Goal: Complete application form: Complete application form

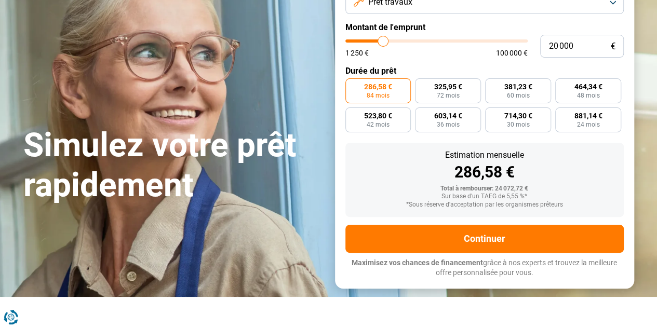
type input "18 250"
type input "18250"
type input "18 500"
type input "18500"
type input "18 750"
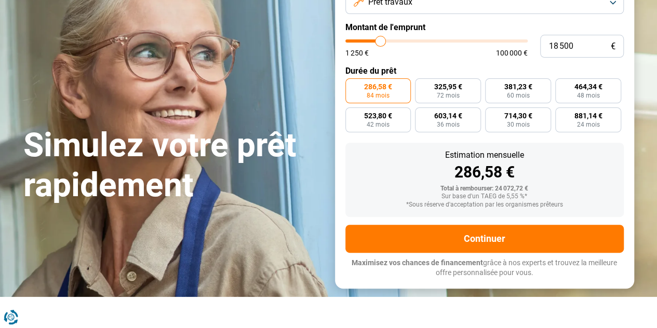
type input "18750"
type input "19 000"
type input "19000"
type input "19 250"
type input "19250"
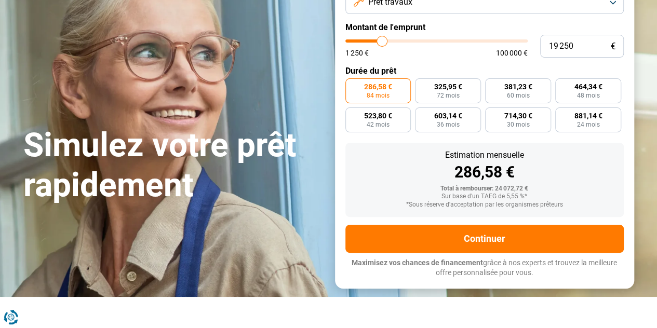
type input "19 500"
type input "19500"
type input "19 750"
type input "19750"
type input "20 000"
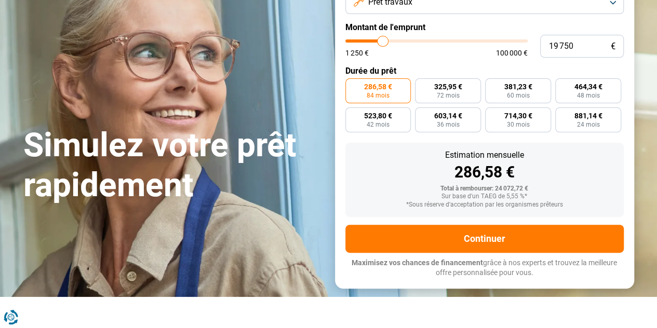
type input "20000"
type input "20 250"
type input "20250"
type input "20 500"
type input "20500"
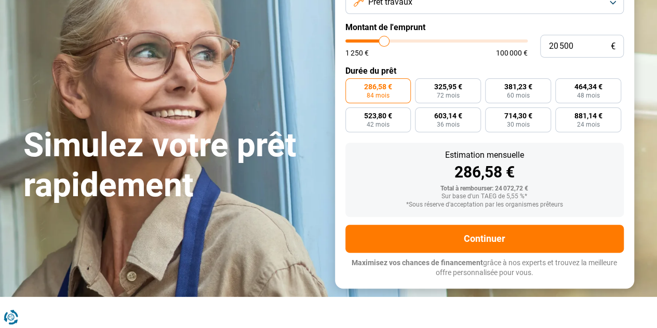
type input "20 750"
type input "20750"
type input "21 000"
type input "21000"
type input "21 500"
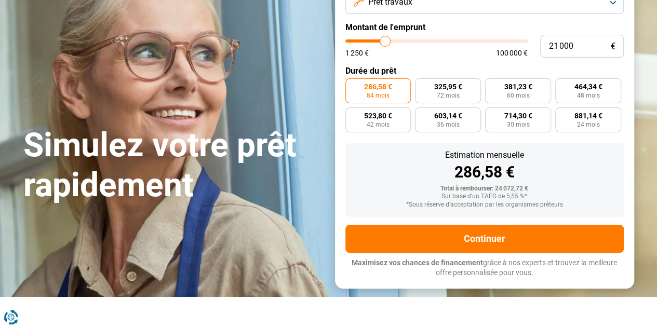
type input "21500"
type input "21 750"
type input "21750"
type input "22 000"
type input "22000"
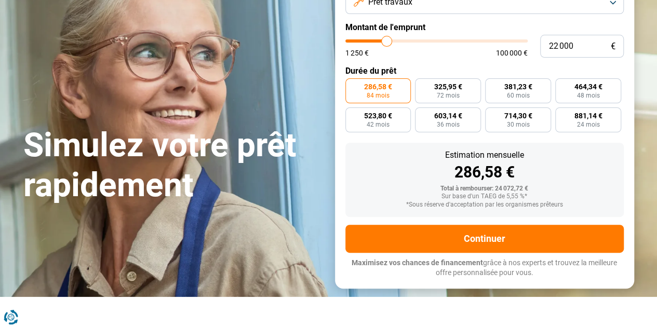
type input "22 500"
type input "22500"
type input "22 750"
type input "22750"
type input "23 000"
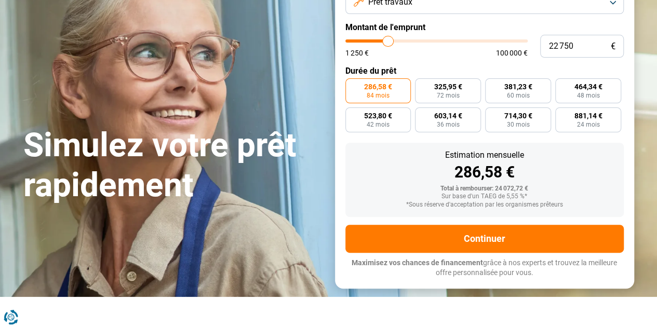
type input "23000"
type input "23 250"
type input "23250"
type input "23 500"
type input "23500"
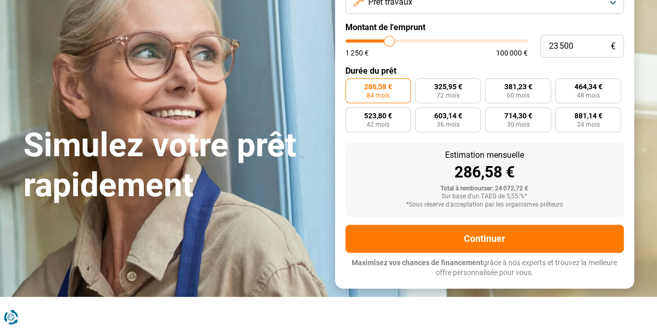
type input "23 750"
type input "23750"
type input "24 000"
type input "24000"
type input "24 250"
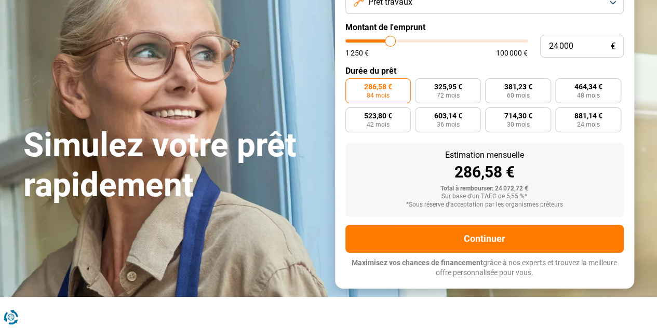
type input "24250"
type input "24 500"
type input "24500"
type input "25 000"
type input "25000"
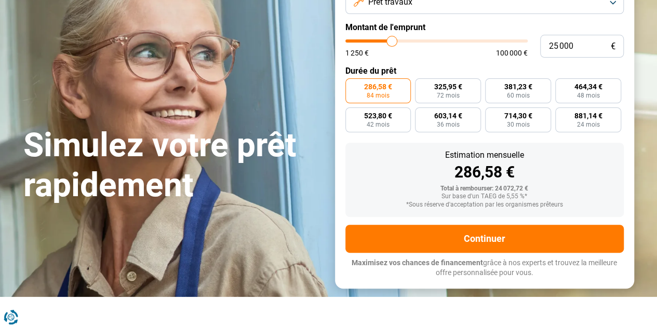
type input "25 250"
type input "25250"
type input "25 500"
type input "25500"
type input "25 750"
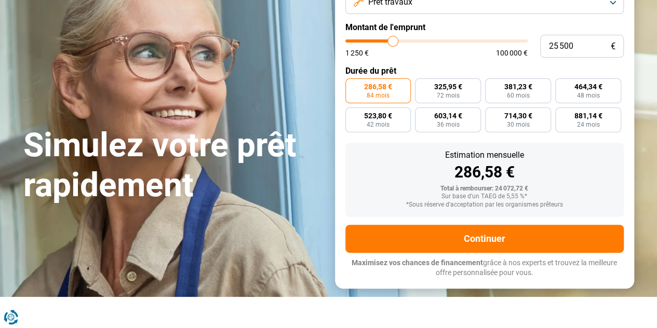
type input "25750"
type input "26 000"
type input "26000"
type input "26 250"
type input "26250"
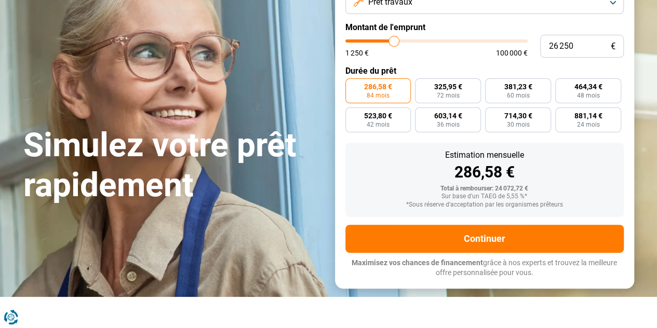
type input "26 500"
type input "26500"
type input "26 750"
type input "26750"
type input "27 000"
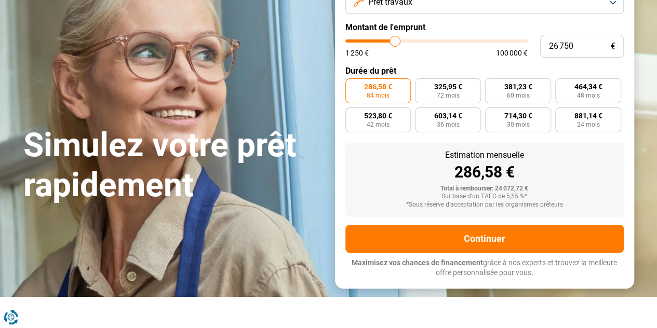
type input "27000"
type input "27 250"
type input "27250"
type input "27 500"
type input "27500"
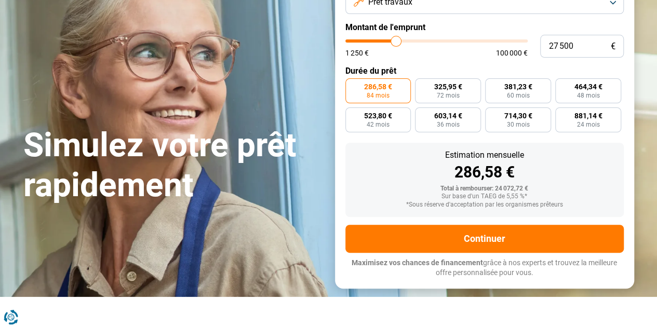
type input "27 750"
type input "27750"
type input "28 000"
type input "28000"
type input "28 250"
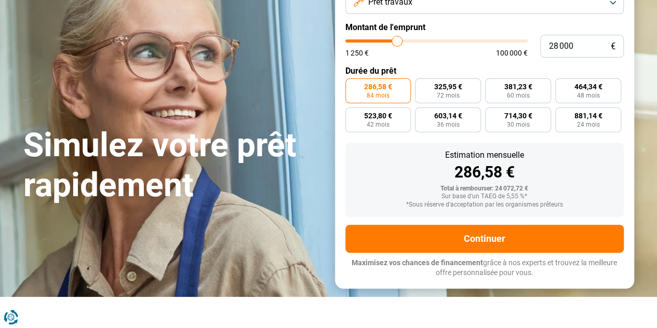
type input "28250"
type input "28 500"
type input "28500"
type input "29 000"
type input "29000"
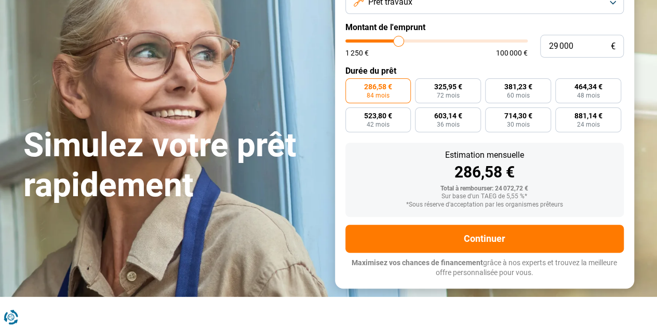
type input "29 500"
type input "29500"
type input "29 750"
drag, startPoint x: 380, startPoint y: 42, endPoint x: 400, endPoint y: 42, distance: 19.7
type input "29750"
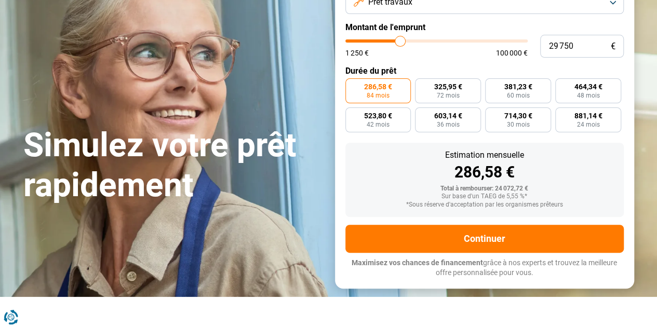
click at [400, 42] on input "range" at bounding box center [436, 40] width 182 height 3
radio input "false"
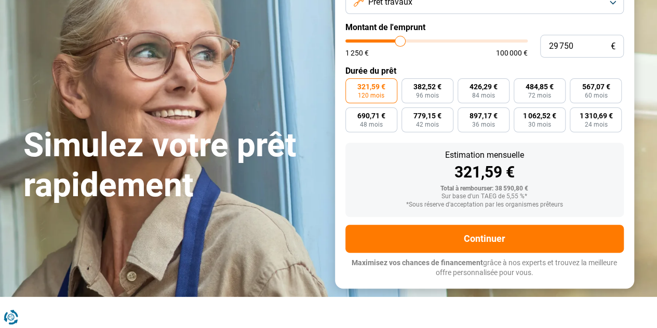
type input "30 250"
type input "30250"
click at [401, 42] on input "range" at bounding box center [436, 40] width 182 height 3
type input "30 750"
type input "30750"
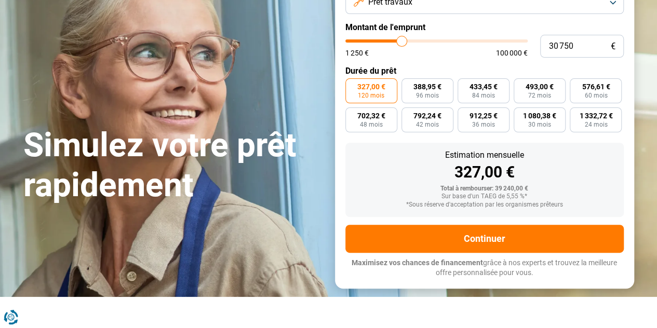
type input "31 000"
type input "31000"
type input "31 250"
type input "31250"
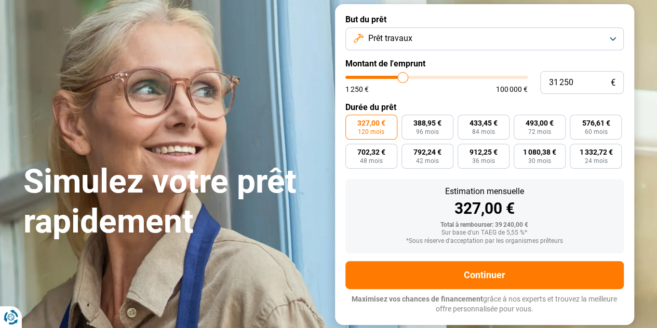
type input "31 500"
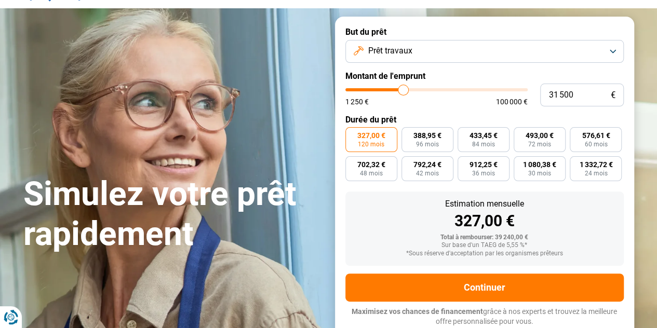
type input "31500"
click at [403, 88] on input "range" at bounding box center [436, 89] width 182 height 3
drag, startPoint x: 572, startPoint y: 91, endPoint x: 527, endPoint y: 97, distance: 45.4
click at [530, 97] on div "31 500 € 1 250 € 100 000 €" at bounding box center [484, 95] width 278 height 23
type input "3"
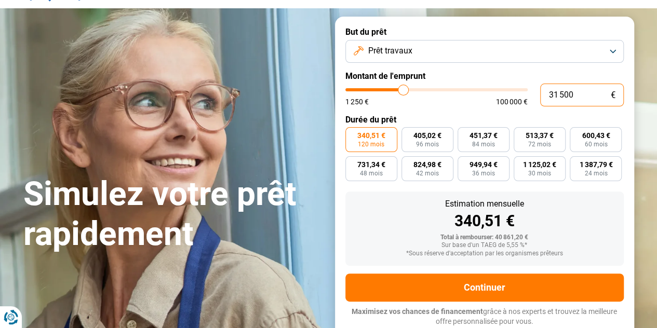
type input "1250"
type input "30"
type input "1250"
type input "300"
type input "1250"
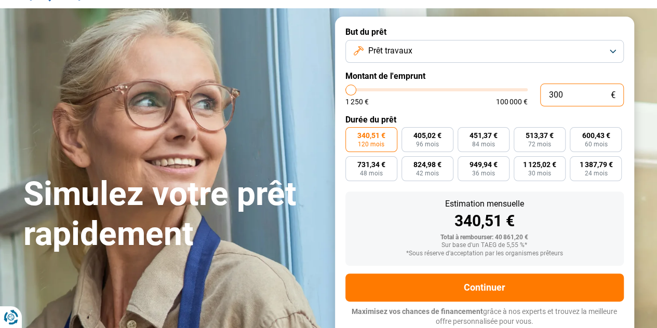
type input "3 000"
type input "3000"
type input "30 000"
type input "30000"
type input "30 000"
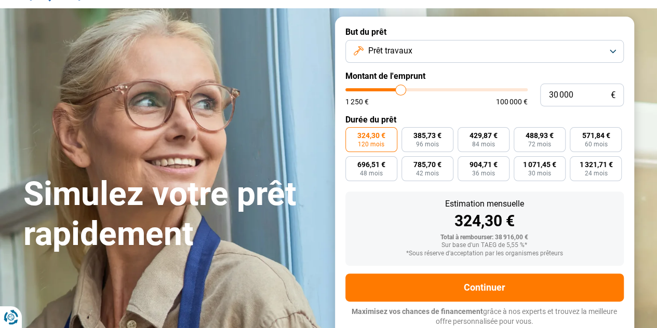
click at [462, 111] on form "But du prêt Prêt travaux Montant de l'emprunt 30 000 € 1 250 € 100 000 € Durée …" at bounding box center [484, 177] width 299 height 320
drag, startPoint x: 433, startPoint y: 258, endPoint x: 582, endPoint y: 257, distance: 149.0
click at [582, 257] on div "Estimation mensuelle 324,30 € Total à rembourser: 38 916,00 € Sur base d'un TAE…" at bounding box center [484, 229] width 278 height 74
click at [582, 257] on div "*Sous réserve d'acceptation par les organismes prêteurs" at bounding box center [484, 253] width 262 height 7
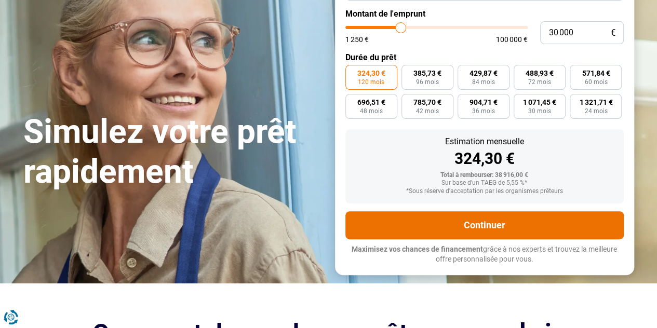
scroll to position [159, 0]
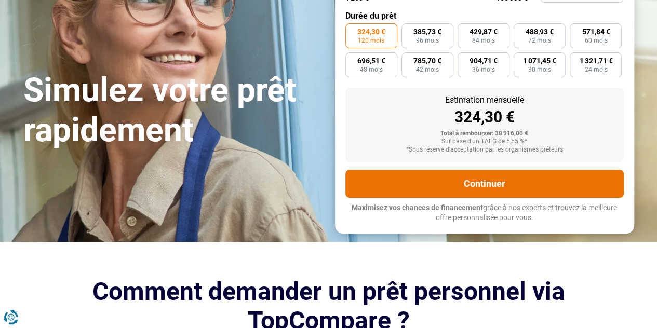
click at [471, 189] on button "Continuer" at bounding box center [484, 184] width 278 height 28
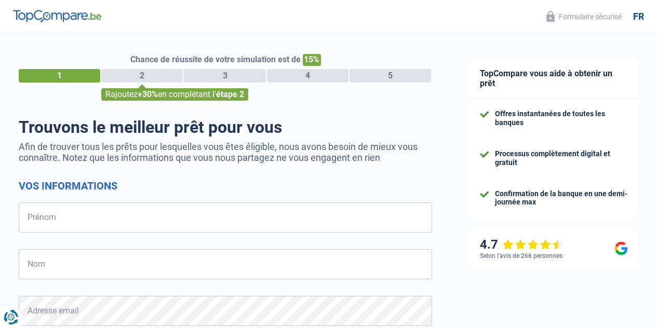
select select "32"
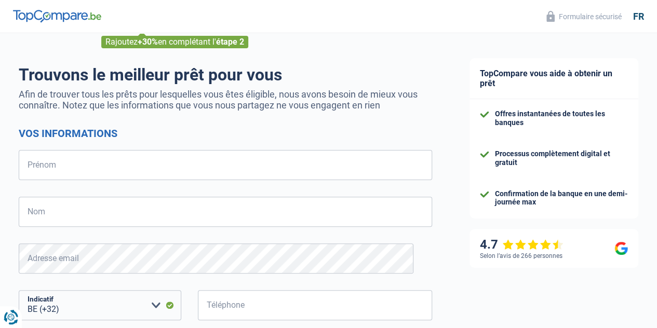
scroll to position [52, 0]
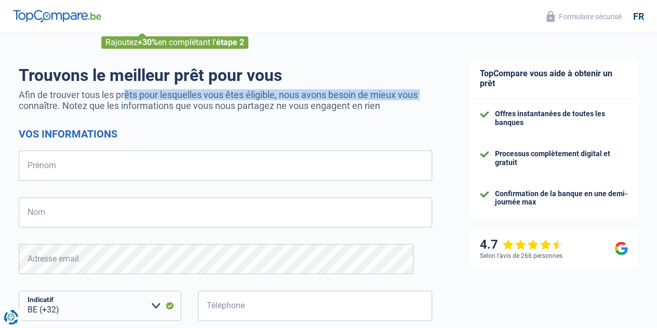
drag, startPoint x: 114, startPoint y: 90, endPoint x: 393, endPoint y: 93, distance: 278.7
click at [393, 93] on p "Afin de trouver tous les prêts pour lesquelles vous êtes éligible, nous avons b…" at bounding box center [225, 100] width 413 height 22
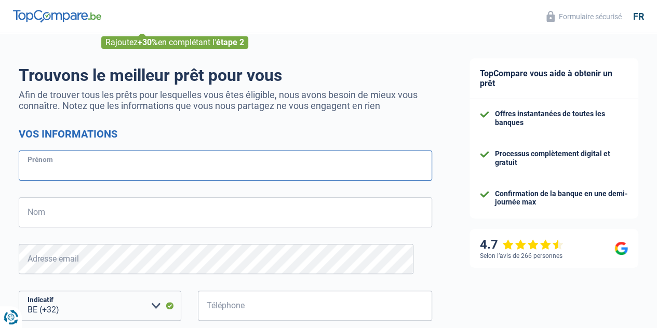
click at [139, 174] on input "Prénom" at bounding box center [225, 166] width 413 height 30
type input "Mélanie"
type input "Schouleur"
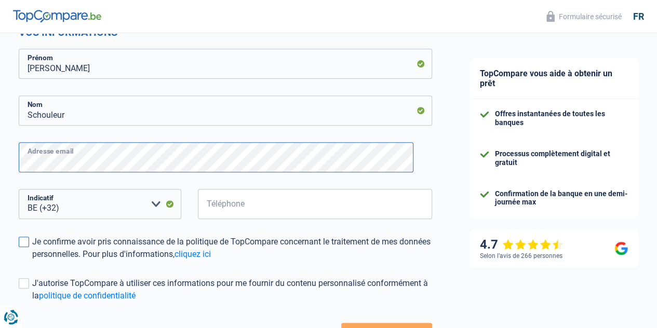
scroll to position [156, 0]
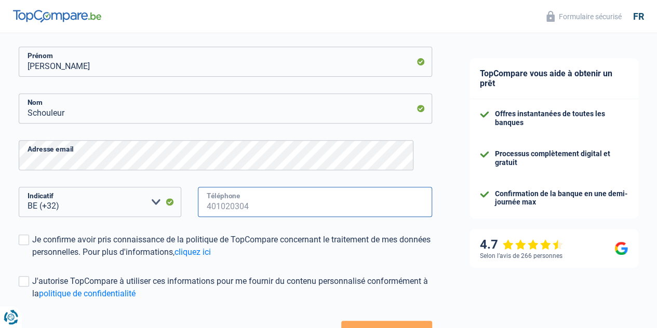
click at [237, 202] on input "Téléphone" at bounding box center [315, 202] width 234 height 30
type input "472333259"
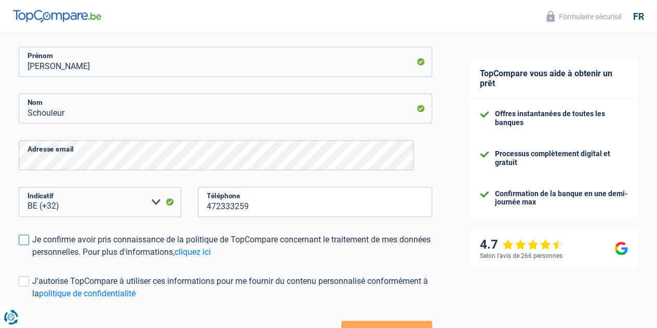
click at [182, 235] on div "Je confirme avoir pris connaissance de la politique de TopCompare concernant le…" at bounding box center [232, 246] width 400 height 25
click at [32, 258] on input "Je confirme avoir pris connaissance de la politique de TopCompare concernant le…" at bounding box center [32, 258] width 0 height 0
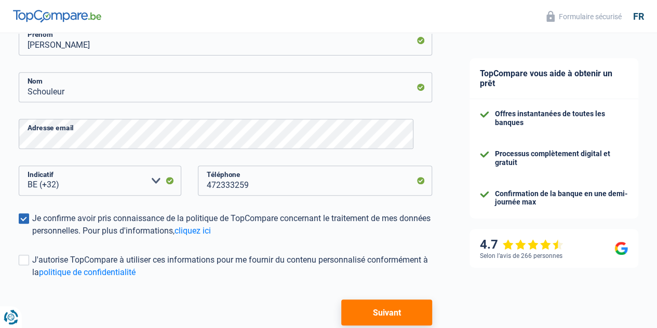
scroll to position [208, 0]
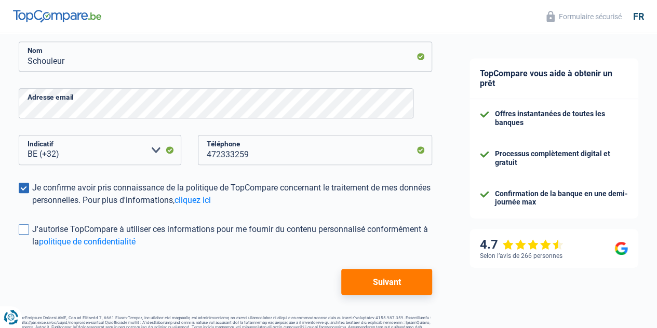
click at [29, 228] on span at bounding box center [24, 229] width 10 height 10
click at [32, 248] on input "J'autorise TopCompare à utiliser ces informations pour me fournir du contenu pe…" at bounding box center [32, 248] width 0 height 0
click at [373, 281] on button "Suivant" at bounding box center [386, 282] width 91 height 26
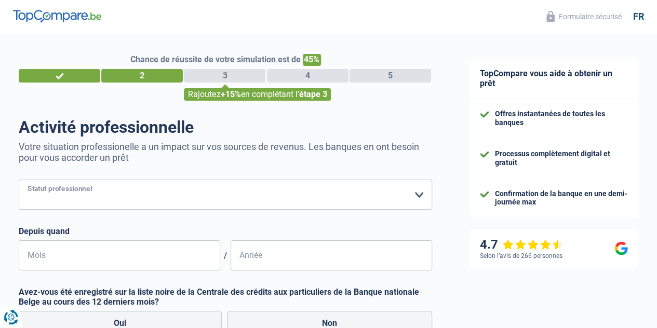
click at [168, 195] on select "Ouvrier Employé privé Employé public Invalide Indépendant Pensionné Chômeur Mut…" at bounding box center [225, 195] width 413 height 30
select select "mutuality"
click at [28, 181] on select "Ouvrier Employé privé Employé public Invalide Indépendant Pensionné Chômeur Mut…" at bounding box center [225, 195] width 413 height 30
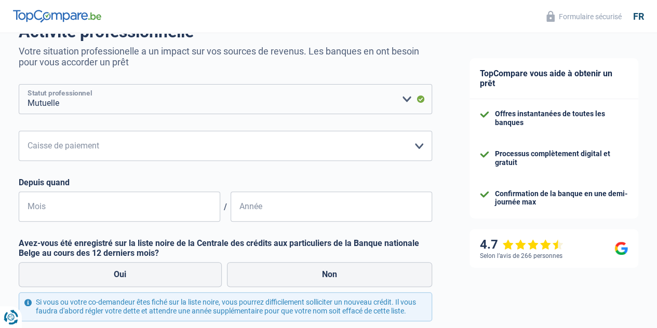
scroll to position [104, 0]
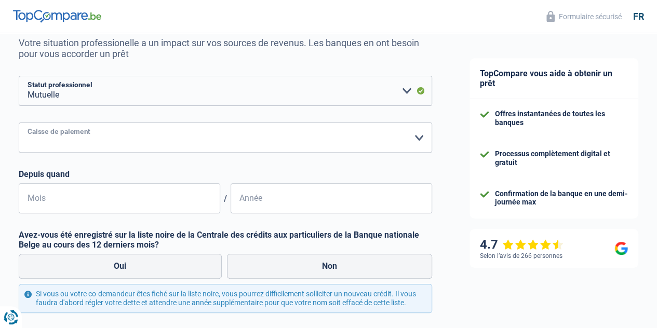
click at [99, 140] on select "Mutualité Chrétienne Mutualité Socialiste (Solidaris) SPF Sécurité Sociale Unio…" at bounding box center [225, 137] width 413 height 30
select select "chretienne"
click at [28, 124] on select "Mutualité Chrétienne Mutualité Socialiste (Solidaris) SPF Sécurité Sociale Unio…" at bounding box center [225, 137] width 413 height 30
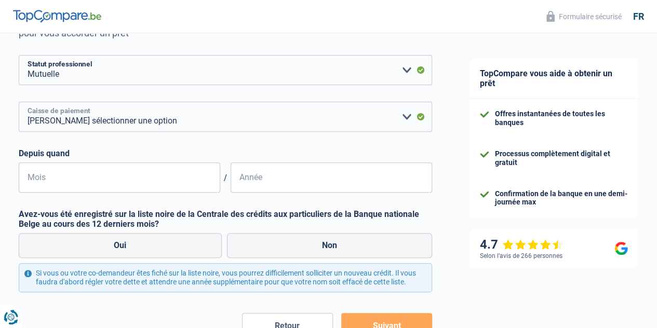
scroll to position [156, 0]
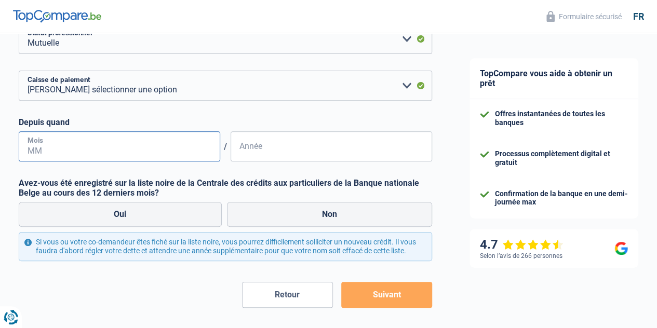
click at [86, 143] on input "Mois" at bounding box center [119, 146] width 201 height 30
